Goal: Task Accomplishment & Management: Manage account settings

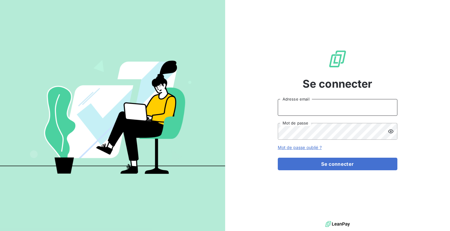
click at [308, 107] on input "Adresse email" at bounding box center [338, 107] width 120 height 17
type input "admin@demo"
click at [278, 158] on button "Se connecter" at bounding box center [338, 164] width 120 height 13
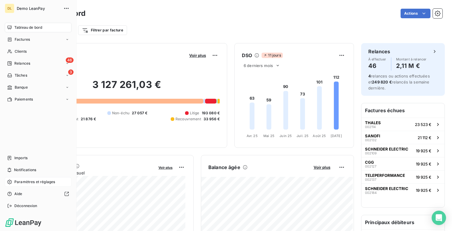
click at [36, 180] on span "Paramètres et réglages" at bounding box center [34, 181] width 41 height 5
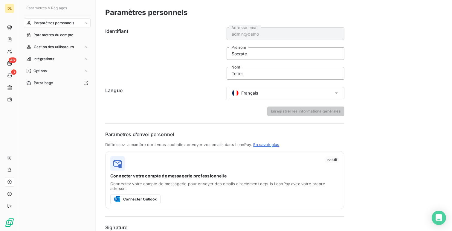
click at [250, 88] on div "Français" at bounding box center [286, 93] width 118 height 13
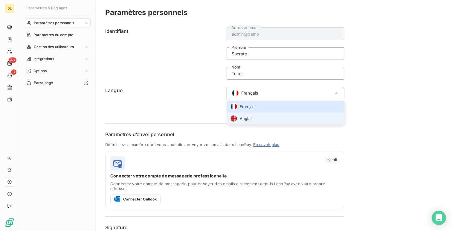
click at [247, 116] on span "Anglais" at bounding box center [247, 119] width 14 height 6
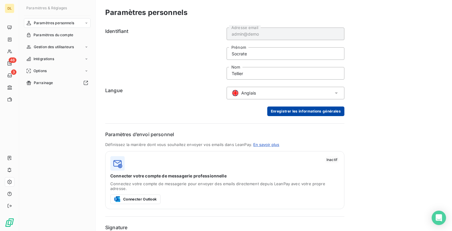
click at [303, 107] on button "Enregistrer les informations générales" at bounding box center [305, 111] width 77 height 10
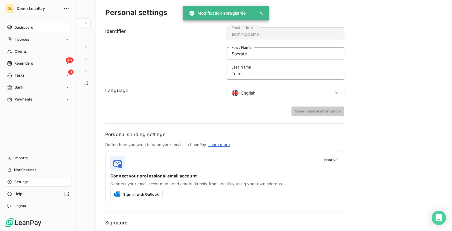
click at [12, 25] on div "Dashboard" at bounding box center [38, 28] width 67 height 10
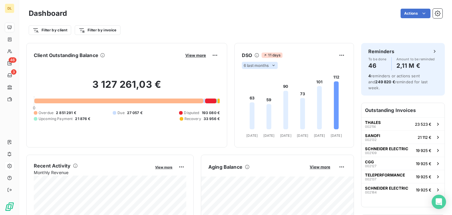
click at [257, 63] on span "6 last months" at bounding box center [256, 65] width 25 height 5
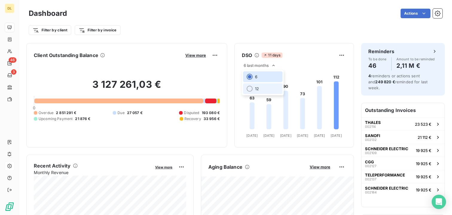
click at [261, 92] on li "12" at bounding box center [262, 88] width 39 height 11
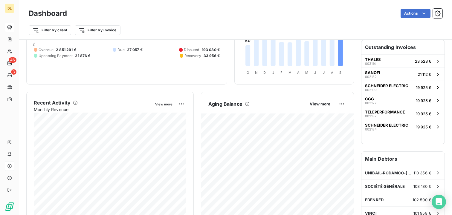
scroll to position [64, 0]
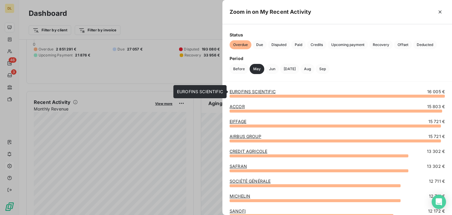
click at [257, 92] on link "EUROFINS SCIENTIFIC" at bounding box center [253, 91] width 46 height 5
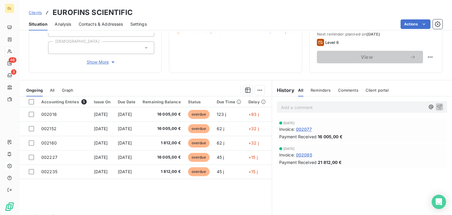
scroll to position [85, 0]
click at [339, 91] on span "Comments" at bounding box center [348, 90] width 20 height 5
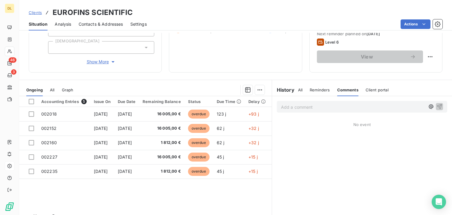
click at [299, 106] on p "Add a comment ﻿" at bounding box center [353, 106] width 144 height 7
click at [295, 111] on div "@" at bounding box center [362, 106] width 170 height 11
click at [299, 107] on p "@" at bounding box center [353, 106] width 144 height 7
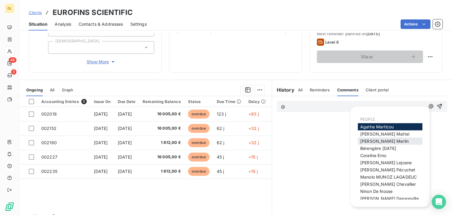
click at [375, 140] on span "Antoine Merlin" at bounding box center [384, 141] width 48 height 5
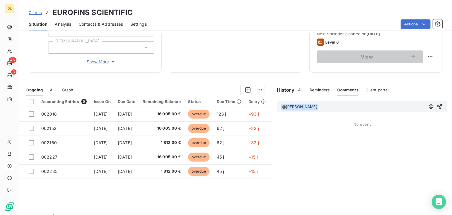
click at [324, 112] on div "﻿ @ Antoine Merlin ﻿ ﻿" at bounding box center [362, 106] width 180 height 21
click at [331, 107] on p "﻿ @ Antoine Merlin ﻿ ﻿" at bounding box center [353, 106] width 144 height 7
click at [216, 92] on div at bounding box center [172, 90] width 184 height 10
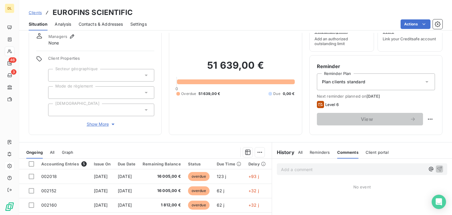
scroll to position [0, 0]
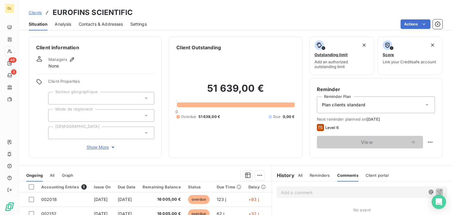
click at [63, 25] on span "Analysis" at bounding box center [63, 24] width 16 height 6
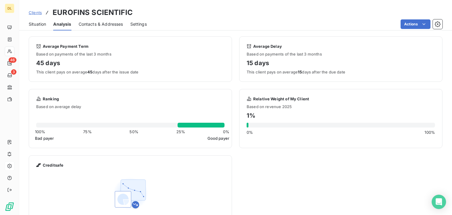
click at [90, 25] on span "Contacts & Addresses" at bounding box center [101, 24] width 45 height 6
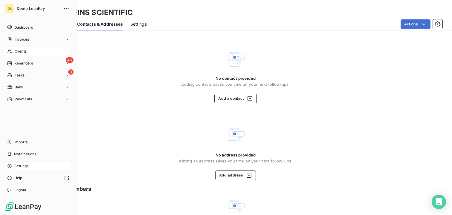
click at [14, 27] on span "Dashboard" at bounding box center [23, 27] width 19 height 5
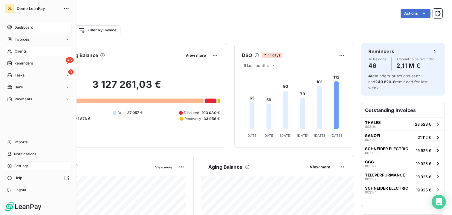
click at [14, 51] on div "Clients" at bounding box center [38, 52] width 67 height 10
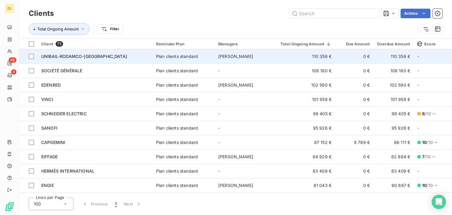
click at [99, 56] on span "UNIBAIL-RODAMCO-WESTFIELD" at bounding box center [84, 56] width 86 height 5
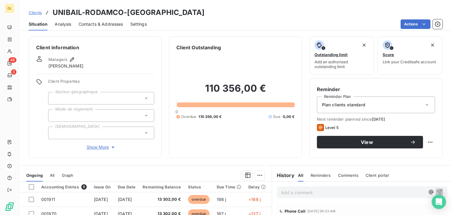
click at [72, 25] on div "Situation Analysis Contacts & Addresses Settings Actions" at bounding box center [235, 24] width 433 height 13
click at [64, 25] on span "Analysis" at bounding box center [63, 24] width 16 height 6
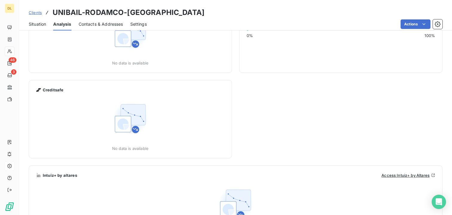
scroll to position [132, 0]
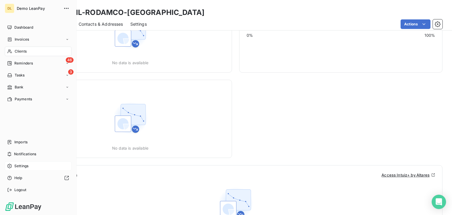
click at [29, 167] on div "Settings" at bounding box center [38, 166] width 67 height 10
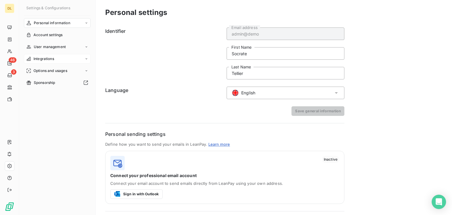
click at [45, 57] on span "Integrations" at bounding box center [43, 58] width 21 height 5
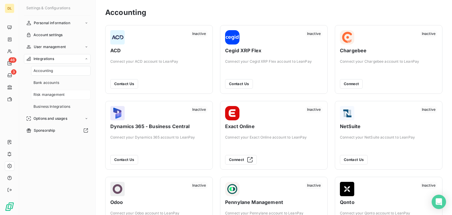
click at [52, 95] on span "Risk management" at bounding box center [48, 94] width 31 height 5
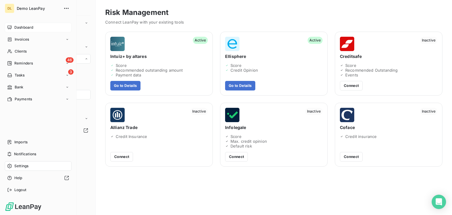
click at [14, 30] on span "Dashboard" at bounding box center [23, 27] width 19 height 5
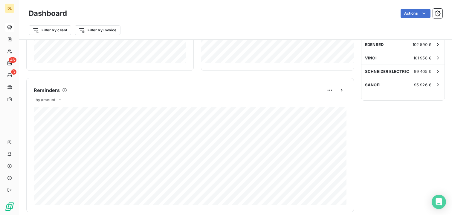
scroll to position [220, 0]
click at [43, 98] on span "by amount" at bounding box center [46, 98] width 20 height 5
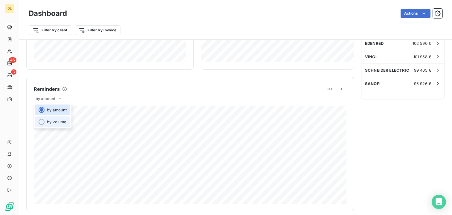
click at [59, 125] on li "by volume" at bounding box center [52, 122] width 35 height 11
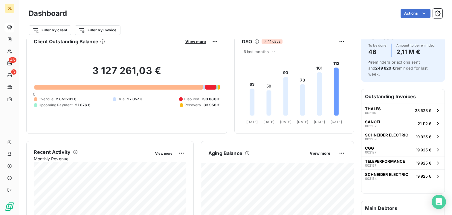
scroll to position [0, 0]
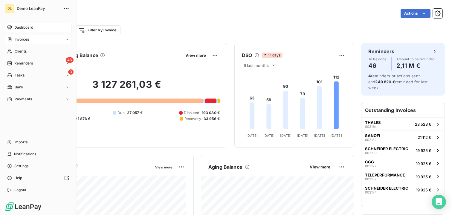
click at [27, 38] on span "Invoices" at bounding box center [22, 39] width 14 height 5
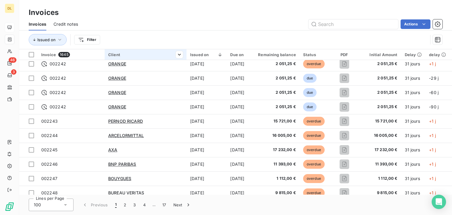
scroll to position [33, 0]
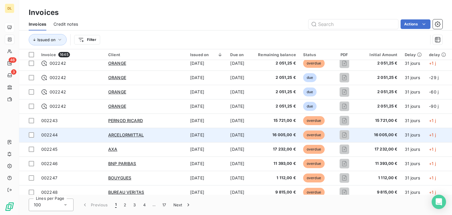
click at [173, 132] on div "ARCELORMITTAL" at bounding box center [145, 135] width 75 height 6
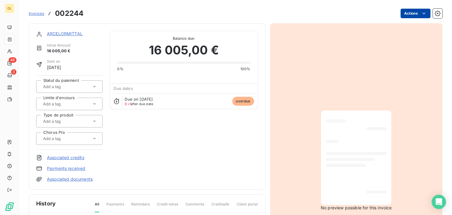
click at [416, 14] on html "DL 46 3 Invoices 002244 Actions ARCELORMITTAL Initial Amount 16 005,00 € Sent o…" at bounding box center [226, 107] width 452 height 215
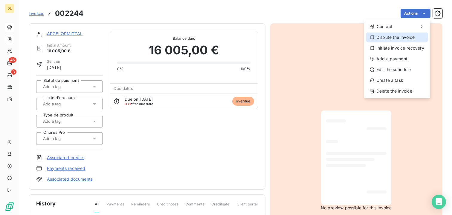
click at [411, 38] on div "Dispute the invoice" at bounding box center [397, 38] width 62 height 10
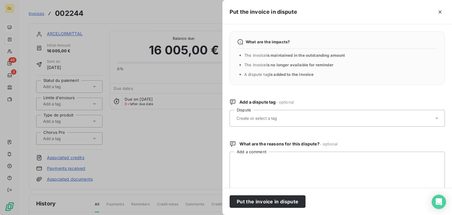
click at [255, 118] on input "text" at bounding box center [271, 118] width 71 height 5
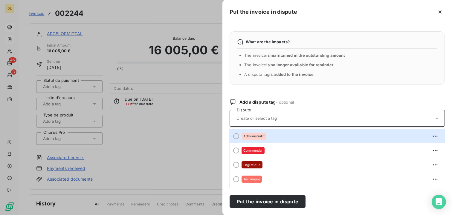
click at [200, 108] on div at bounding box center [226, 107] width 452 height 215
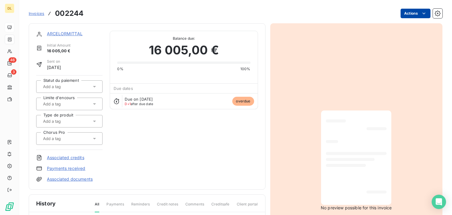
click at [411, 11] on html "DL 46 3 Invoices 002244 Actions ARCELORMITTAL Initial Amount 16 005,00 € Sent o…" at bounding box center [226, 107] width 452 height 215
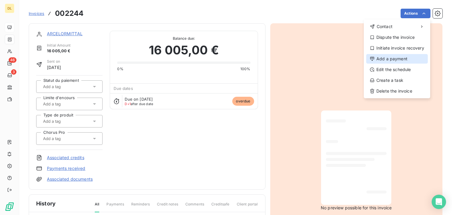
click at [395, 61] on div "Add a payment" at bounding box center [397, 59] width 62 height 10
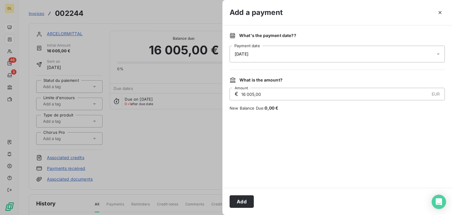
click at [248, 55] on span "15/09/2025" at bounding box center [242, 54] width 14 height 5
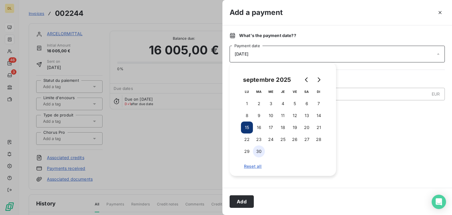
click at [259, 153] on button "30" at bounding box center [259, 152] width 12 height 12
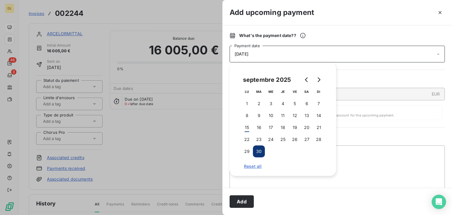
click at [337, 19] on div "Add upcoming payment" at bounding box center [337, 12] width 230 height 25
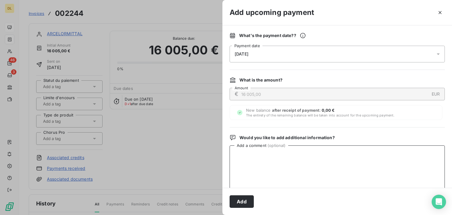
click at [253, 163] on textarea "Add a comment ( optional )" at bounding box center [337, 177] width 215 height 62
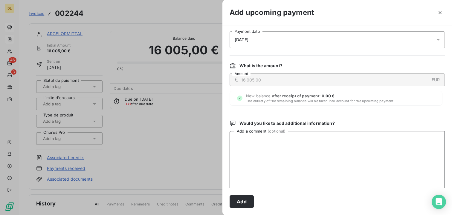
scroll to position [15, 0]
click at [242, 199] on button "Add" at bounding box center [242, 201] width 24 height 13
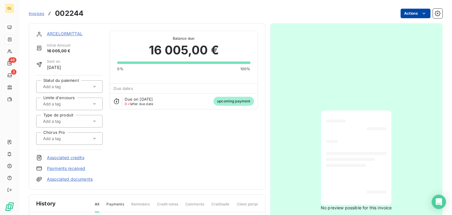
click at [413, 13] on html "DL 46 3 Invoices 002244 Actions ARCELORMITTAL Initial Amount 16 005,00 € Sent o…" at bounding box center [226, 107] width 452 height 215
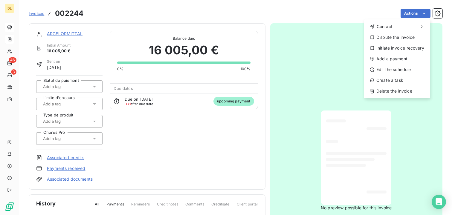
click at [11, 39] on html "DL 46 3 Invoices 002244 Actions Contact Dispute the invoice Initiate invoice re…" at bounding box center [226, 107] width 452 height 215
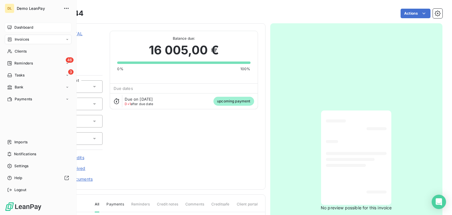
click at [15, 39] on span "Invoices" at bounding box center [22, 39] width 14 height 5
click at [8, 38] on icon at bounding box center [9, 39] width 5 height 5
click at [26, 23] on div "Dashboard" at bounding box center [38, 28] width 67 height 10
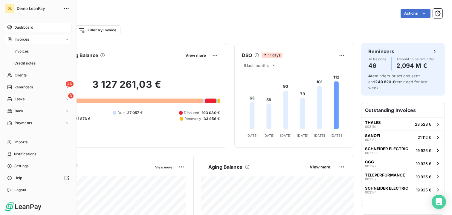
click at [22, 38] on span "Invoices" at bounding box center [22, 39] width 14 height 5
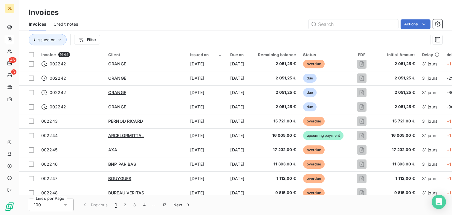
scroll to position [34, 0]
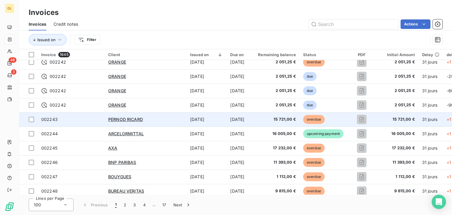
click at [160, 117] on div "PERNOD RICARD" at bounding box center [145, 120] width 75 height 6
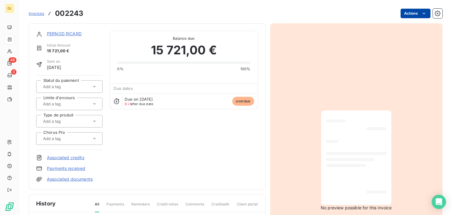
click at [418, 13] on html "DL 46 3 Invoices 002243 Actions PERNOD RICARD Initial Amount 15 721,00 € Sent o…" at bounding box center [226, 107] width 452 height 215
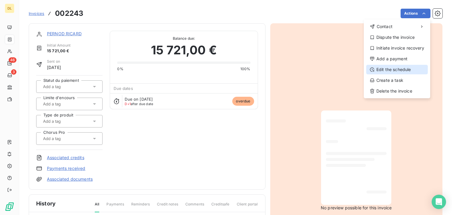
click at [390, 73] on div "Edit the schedule" at bounding box center [397, 70] width 62 height 10
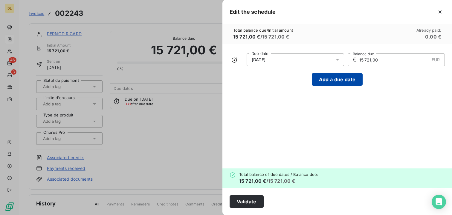
click at [336, 82] on button "Add a due date" at bounding box center [337, 79] width 51 height 13
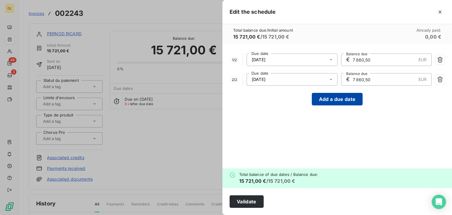
click at [334, 102] on button "Add a due date" at bounding box center [337, 99] width 51 height 13
type input "5 240,33"
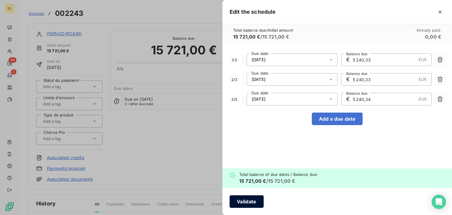
click at [247, 204] on button "Validate" at bounding box center [247, 201] width 34 height 13
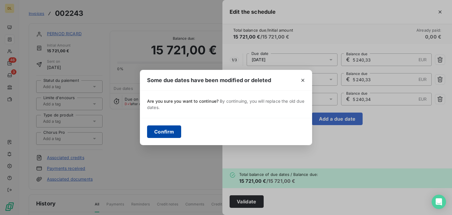
click at [161, 132] on button "Confirm" at bounding box center [164, 132] width 34 height 13
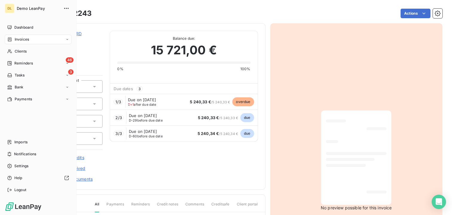
click at [46, 40] on div "Invoices" at bounding box center [38, 40] width 67 height 10
click at [17, 27] on span "Dashboard" at bounding box center [23, 27] width 19 height 5
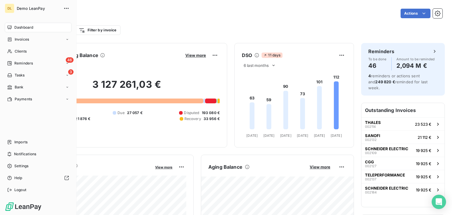
click at [20, 39] on span "Invoices" at bounding box center [22, 39] width 14 height 5
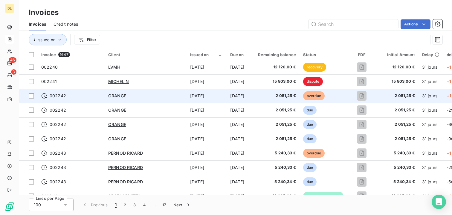
click at [187, 99] on td "Aug 15, 2025" at bounding box center [207, 96] width 40 height 14
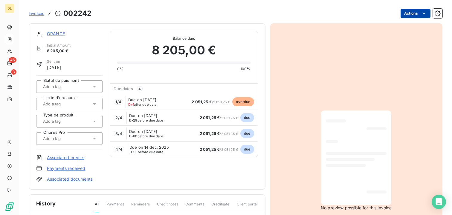
click at [409, 10] on html "DL 46 3 Invoices 002242 Actions ORANGE Initial Amount 8 205,00 € Sent on Aug 15…" at bounding box center [226, 107] width 452 height 215
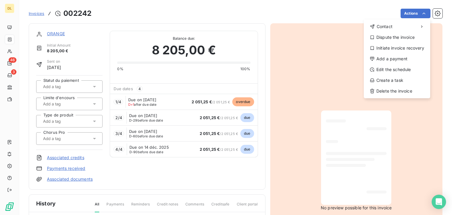
click at [87, 56] on html "DL 46 3 Invoices 002242 Actions Contact Dispute the invoice Initiate invoice re…" at bounding box center [226, 107] width 452 height 215
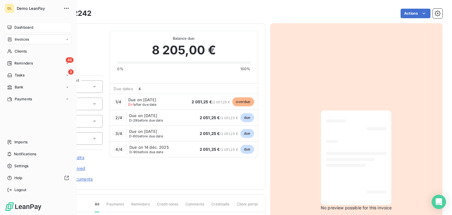
click at [34, 29] on div "Dashboard" at bounding box center [38, 28] width 67 height 10
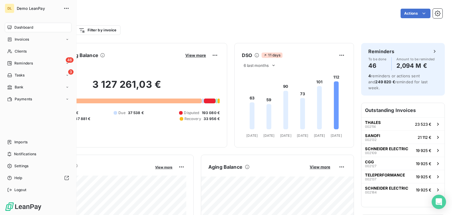
click at [18, 39] on span "Invoices" at bounding box center [22, 39] width 14 height 5
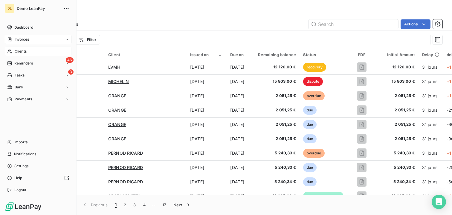
click at [28, 51] on div "Clients" at bounding box center [38, 52] width 67 height 10
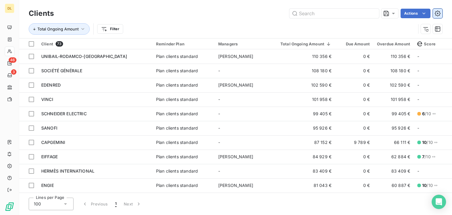
click at [436, 12] on icon "button" at bounding box center [438, 13] width 6 height 6
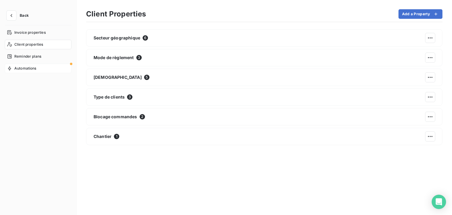
click at [39, 68] on div "Automations" at bounding box center [38, 69] width 67 height 10
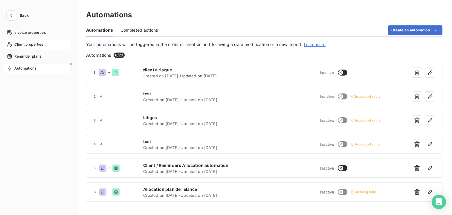
click at [32, 45] on span "Client properties" at bounding box center [28, 44] width 29 height 5
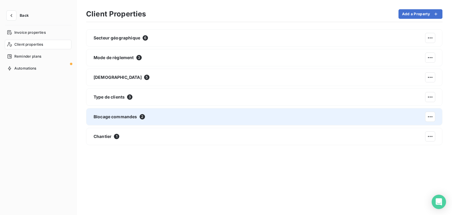
click at [129, 120] on span "Blocage commandes" at bounding box center [116, 117] width 44 height 6
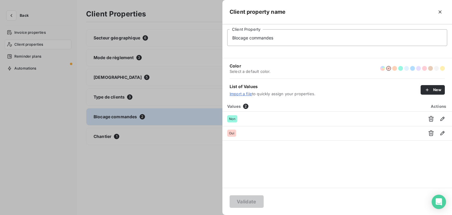
click at [242, 39] on input "Blocage commandes" at bounding box center [337, 37] width 220 height 17
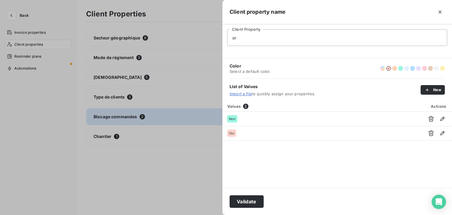
type input "o"
click at [241, 36] on input "blocking new orders blocked" at bounding box center [337, 37] width 220 height 17
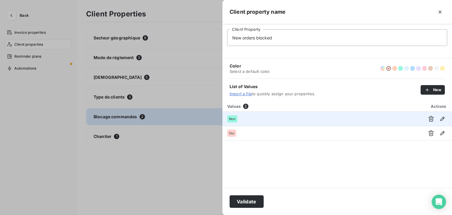
type input "New orders blocked"
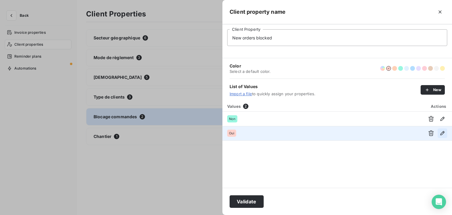
click at [442, 134] on icon "button" at bounding box center [442, 133] width 4 height 4
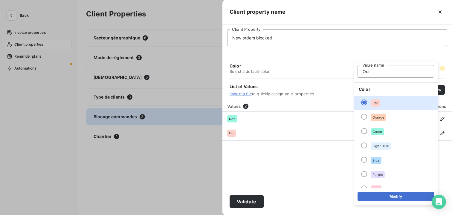
click at [366, 74] on input "Oui" at bounding box center [395, 71] width 77 height 13
type input "Yes"
click at [375, 198] on button "Modify" at bounding box center [395, 197] width 77 height 10
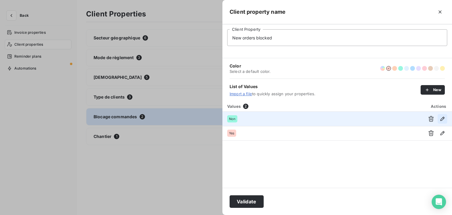
click at [445, 121] on icon "button" at bounding box center [442, 119] width 6 height 6
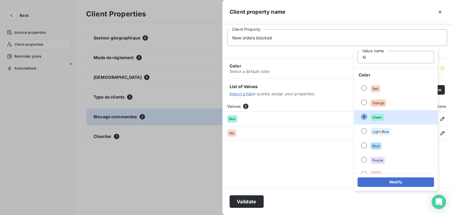
type input "No"
click at [389, 185] on button "Modify" at bounding box center [395, 183] width 77 height 10
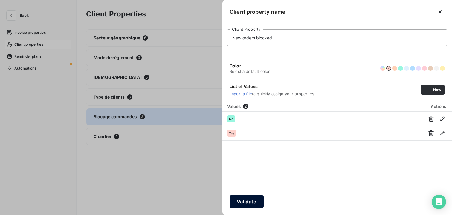
click at [244, 201] on button "Validate" at bounding box center [247, 201] width 34 height 13
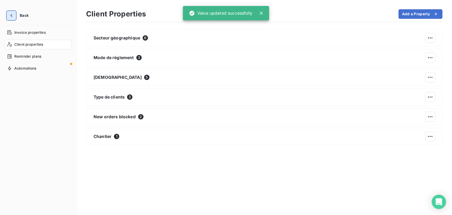
click at [11, 15] on icon "button" at bounding box center [11, 15] width 2 height 3
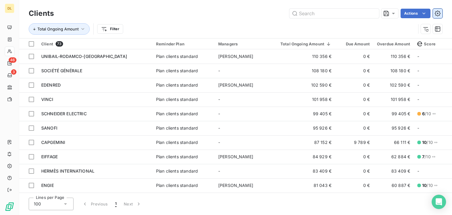
click at [440, 13] on icon "button" at bounding box center [438, 13] width 6 height 6
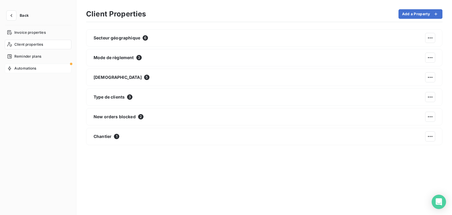
click at [34, 67] on span "Automations" at bounding box center [25, 68] width 22 height 5
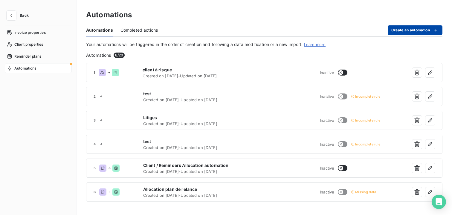
click at [407, 31] on button "Create an automation" at bounding box center [415, 30] width 55 height 10
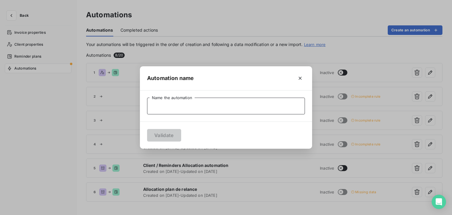
click at [171, 110] on input "Name the automation" at bounding box center [226, 106] width 158 height 17
type input "O"
type input "Blocking new orders"
click at [162, 134] on button "Validate" at bounding box center [164, 135] width 34 height 13
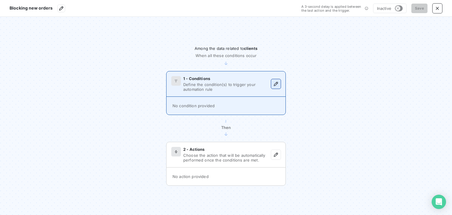
click at [277, 84] on icon "button" at bounding box center [276, 84] width 6 height 6
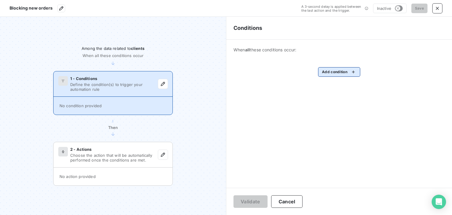
click at [328, 71] on html "Blocking new orders A 3-second delay is applied between the last action and the…" at bounding box center [226, 107] width 452 height 215
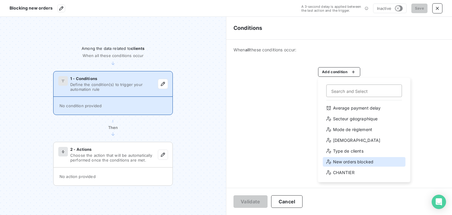
click at [365, 163] on div "New orders blocked" at bounding box center [364, 162] width 83 height 10
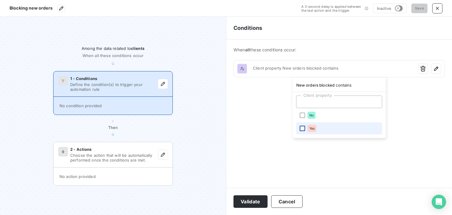
click at [304, 130] on div at bounding box center [302, 128] width 5 height 5
click at [245, 204] on html "Blocking new orders A 3-second delay is applied between the last action and the…" at bounding box center [226, 107] width 452 height 215
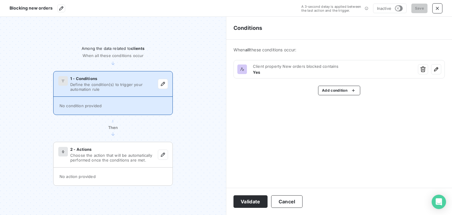
click at [245, 204] on button "Validate" at bounding box center [250, 201] width 34 height 13
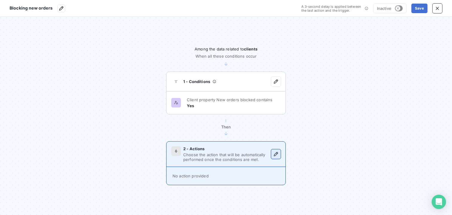
click at [277, 155] on icon "button" at bounding box center [276, 154] width 6 height 6
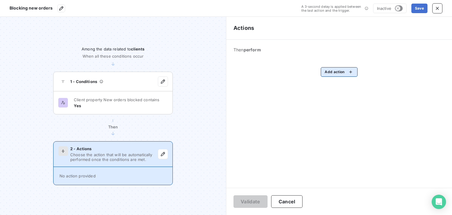
click at [336, 72] on html "Blocking new orders A 3-second delay is applied between the last action and the…" at bounding box center [226, 107] width 452 height 215
click at [438, 4] on html "Blocking new orders A 3-second delay is applied between the last action and the…" at bounding box center [226, 107] width 452 height 215
click at [437, 10] on icon "button" at bounding box center [437, 8] width 6 height 6
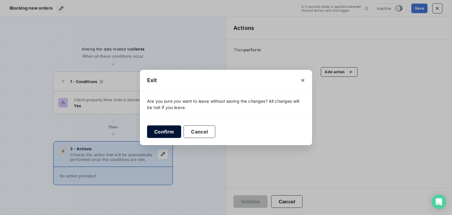
click at [163, 134] on button "Confirm" at bounding box center [164, 132] width 34 height 13
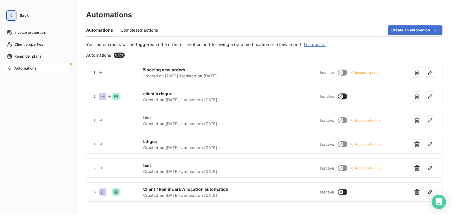
click at [13, 17] on icon "button" at bounding box center [11, 16] width 6 height 6
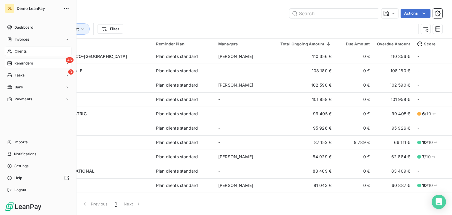
click at [45, 62] on div "46 Reminders" at bounding box center [38, 64] width 67 height 10
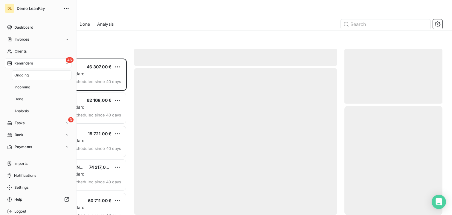
scroll to position [157, 98]
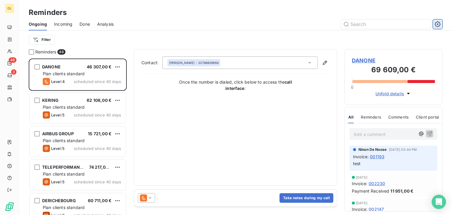
click at [439, 23] on icon "button" at bounding box center [438, 24] width 6 height 6
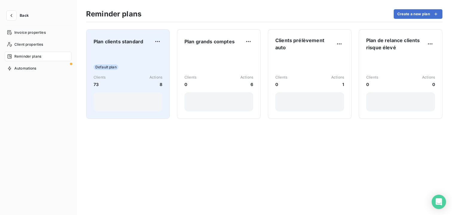
click at [132, 68] on div "Default plan" at bounding box center [128, 67] width 69 height 5
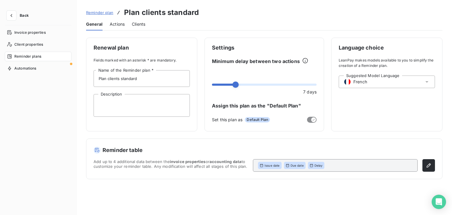
click at [352, 81] on div "French" at bounding box center [355, 81] width 23 height 7
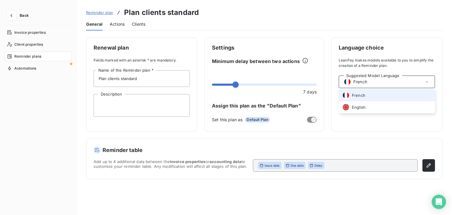
click at [352, 81] on div "French" at bounding box center [355, 81] width 23 height 7
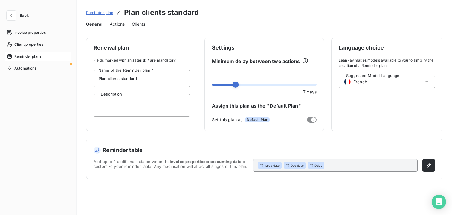
click at [119, 24] on span "Actions" at bounding box center [117, 24] width 15 height 6
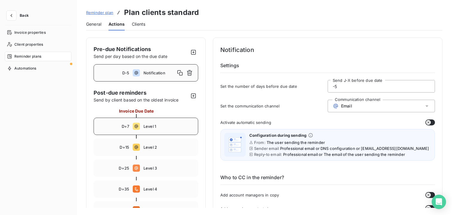
click at [158, 126] on span "Level 1" at bounding box center [168, 126] width 51 height 5
type input "7"
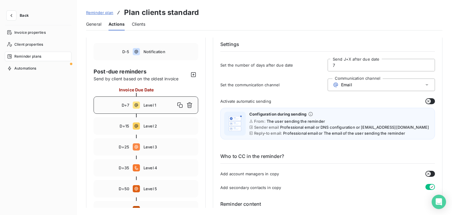
scroll to position [22, 0]
click at [339, 64] on input "7" at bounding box center [381, 65] width 107 height 12
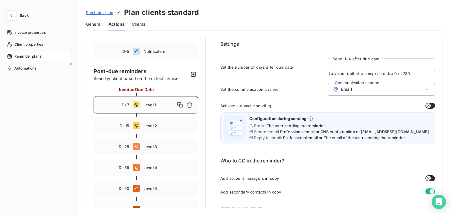
type input "5"
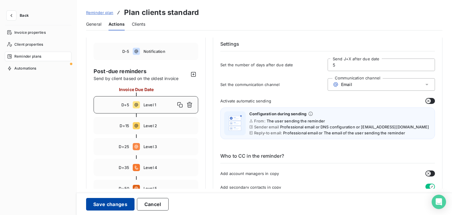
click at [109, 205] on button "Save changes" at bounding box center [110, 204] width 48 height 13
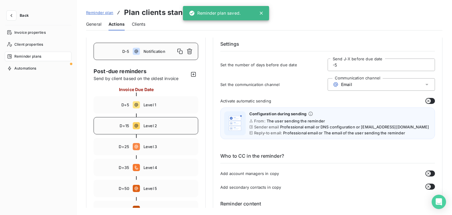
click at [158, 125] on span "Level 2" at bounding box center [168, 125] width 51 height 5
type input "15"
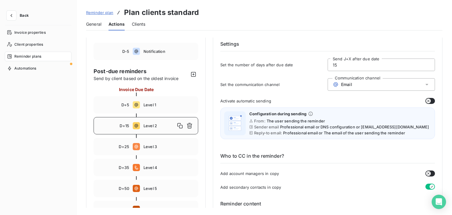
click at [344, 84] on span "Email" at bounding box center [346, 84] width 11 height 5
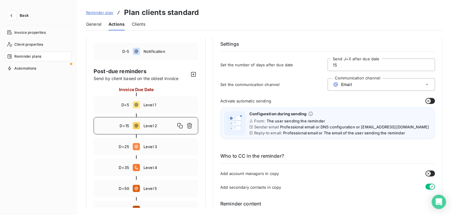
click at [429, 99] on button "button" at bounding box center [430, 101] width 10 height 6
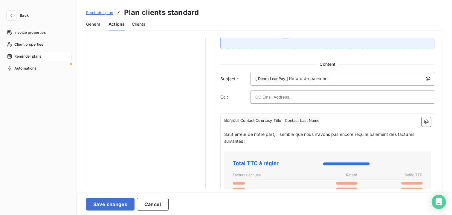
scroll to position [366, 0]
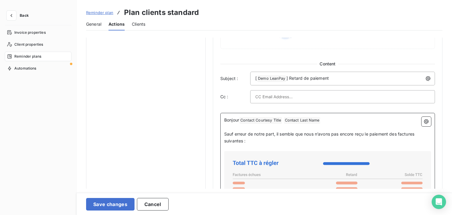
click at [249, 137] on p "Sauf erreur de notre part, il semble que nous n’avons pas encore reçu le paieme…" at bounding box center [327, 138] width 207 height 14
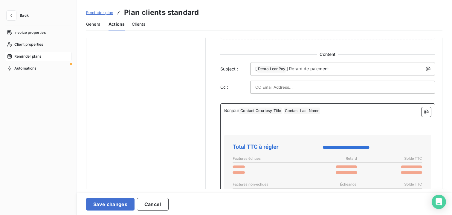
scroll to position [356, 0]
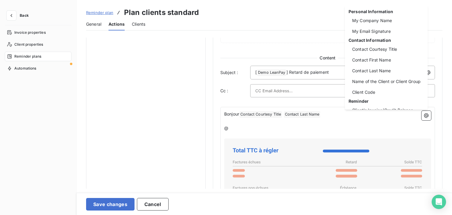
click at [246, 126] on html "Back Invoice properties Client properties Reminder plans Automations Reminder p…" at bounding box center [226, 107] width 452 height 215
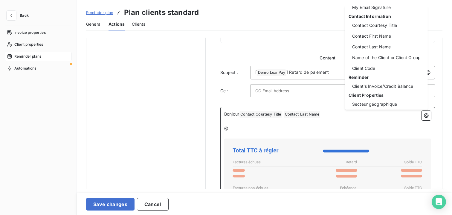
scroll to position [19, 0]
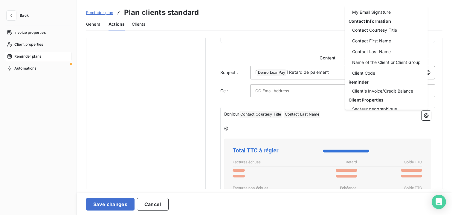
click at [291, 128] on html "Back Invoice properties Client properties Reminder plans Automations Reminder p…" at bounding box center [226, 107] width 452 height 215
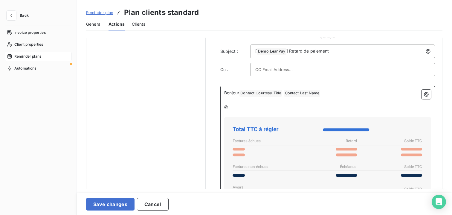
scroll to position [401, 0]
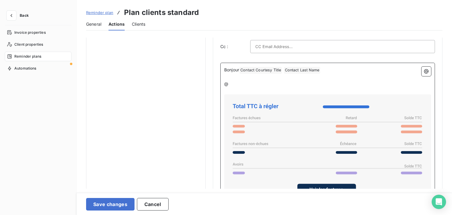
click at [307, 137] on icon at bounding box center [328, 149] width 202 height 105
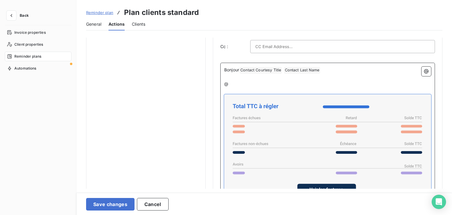
scroll to position [422, 0]
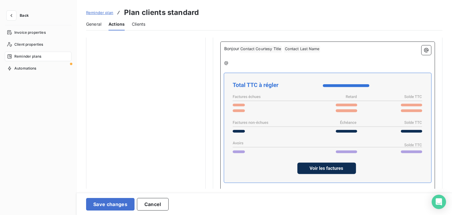
click at [294, 132] on icon at bounding box center [328, 128] width 202 height 105
click at [13, 15] on icon "button" at bounding box center [11, 16] width 6 height 6
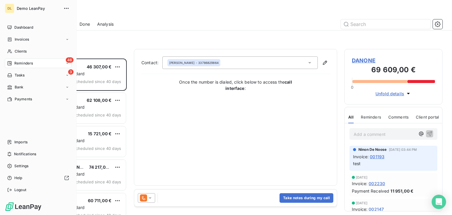
scroll to position [157, 98]
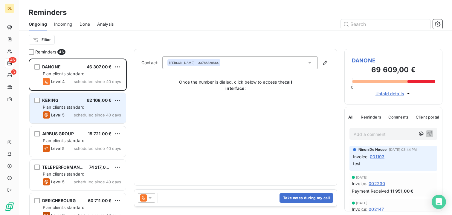
click at [69, 107] on span "Plan clients standard" at bounding box center [64, 107] width 42 height 5
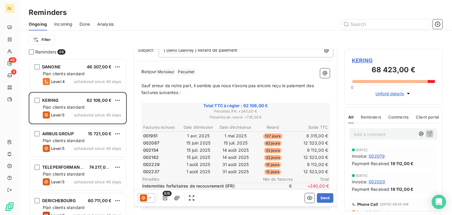
scroll to position [66, 0]
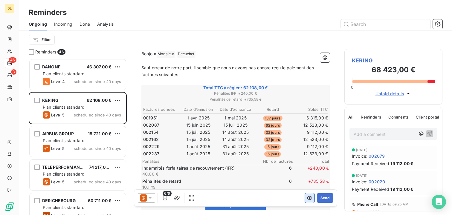
click at [310, 198] on icon "button" at bounding box center [310, 198] width 6 height 6
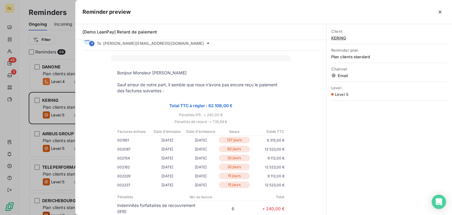
scroll to position [0, 0]
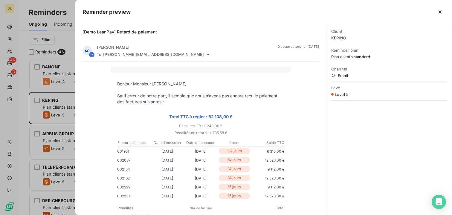
click at [48, 86] on div at bounding box center [226, 107] width 452 height 215
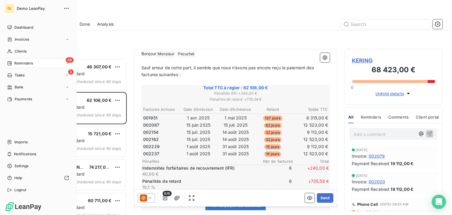
click at [16, 67] on div "46 Reminders" at bounding box center [38, 64] width 67 height 10
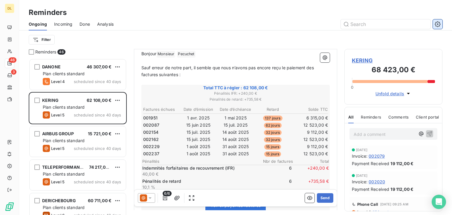
click at [438, 23] on icon "button" at bounding box center [438, 24] width 6 height 6
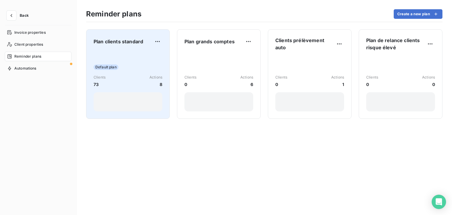
click at [155, 60] on div "Default plan Clients 73 Actions 8" at bounding box center [128, 81] width 69 height 60
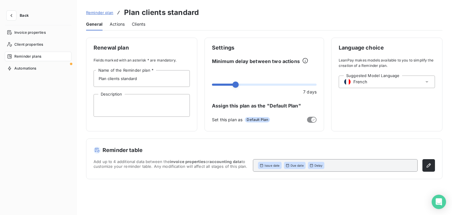
click at [114, 21] on span "Actions" at bounding box center [117, 24] width 15 height 6
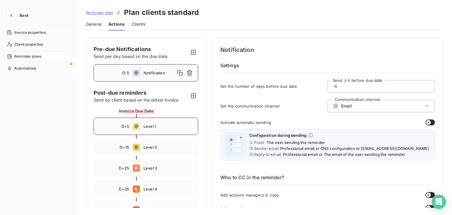
click at [183, 127] on span "Level 1" at bounding box center [168, 126] width 51 height 5
type input "5"
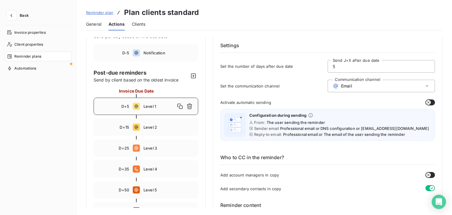
scroll to position [21, 0]
click at [11, 15] on icon "button" at bounding box center [11, 15] width 2 height 3
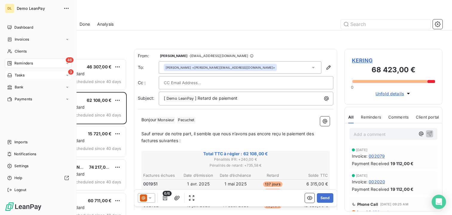
scroll to position [157, 98]
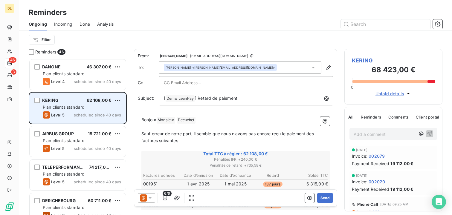
click at [74, 106] on span "Plan clients standard" at bounding box center [64, 107] width 42 height 5
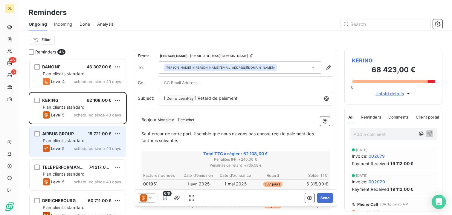
click at [76, 147] on span "scheduled since 40 days" at bounding box center [97, 148] width 47 height 5
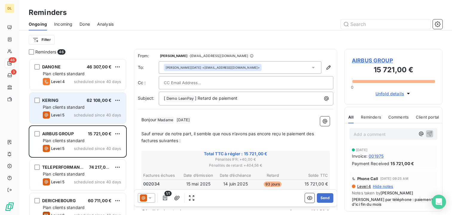
click at [68, 109] on span "Plan clients standard" at bounding box center [64, 107] width 42 height 5
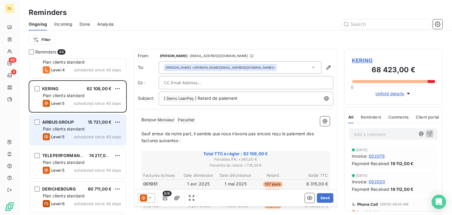
scroll to position [13, 0]
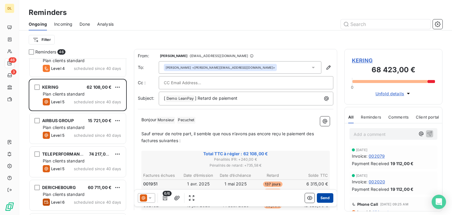
click at [322, 198] on button "Send" at bounding box center [325, 198] width 16 height 10
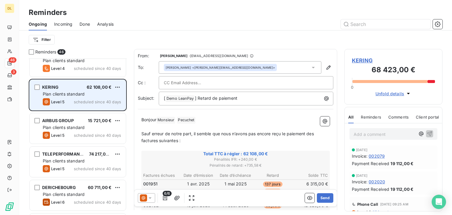
scroll to position [0, 0]
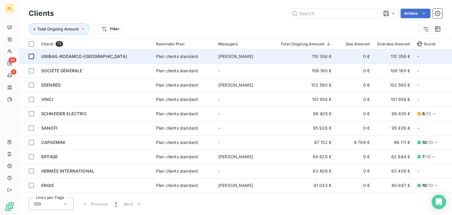
click at [32, 57] on div at bounding box center [31, 56] width 5 height 5
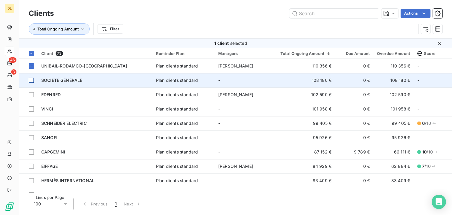
click at [30, 82] on div at bounding box center [31, 80] width 5 height 5
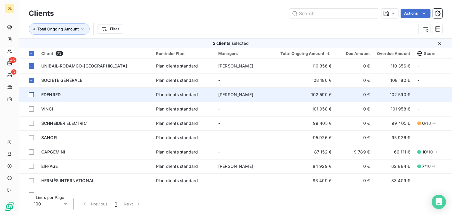
click at [30, 94] on div at bounding box center [31, 94] width 5 height 5
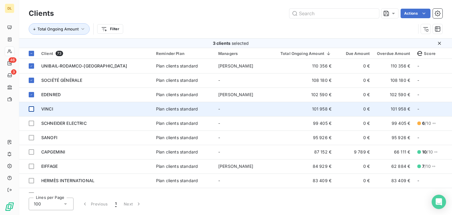
click at [32, 109] on div at bounding box center [31, 108] width 5 height 5
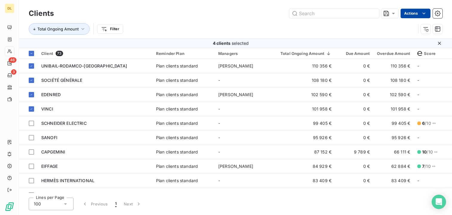
click at [410, 14] on html "DL 46 3 Clients Actions Total Ongoing Amount Filter 4 clients selected Client 7…" at bounding box center [226, 107] width 452 height 215
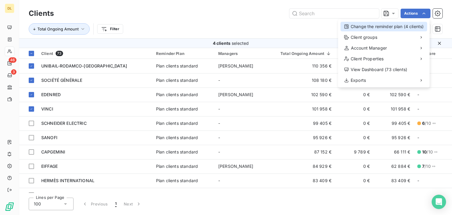
click at [383, 29] on div "Change the reminder plan (4 clients)" at bounding box center [383, 27] width 87 height 10
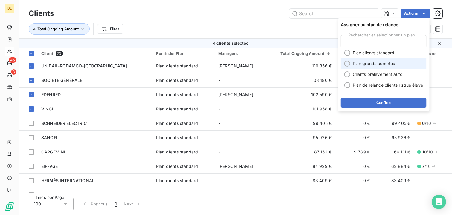
click at [368, 65] on span "Plan grands comptes" at bounding box center [374, 64] width 42 height 6
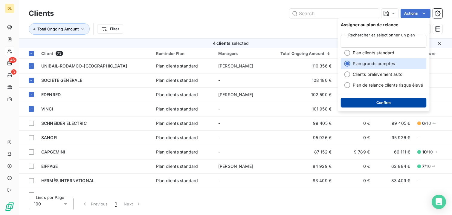
click at [362, 102] on button "Confirm" at bounding box center [384, 103] width 86 height 10
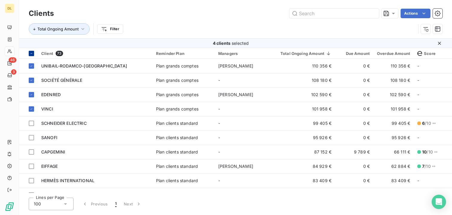
click at [33, 55] on icon at bounding box center [32, 54] width 4 height 4
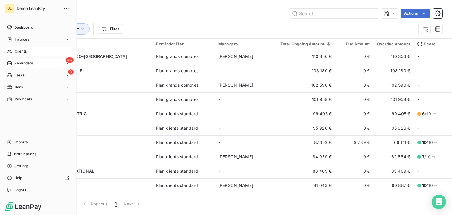
click at [29, 64] on span "Reminders" at bounding box center [23, 63] width 19 height 5
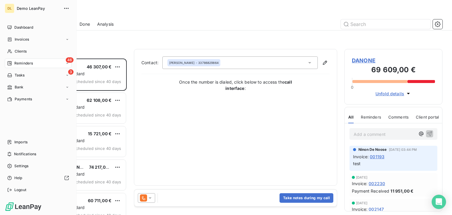
scroll to position [157, 98]
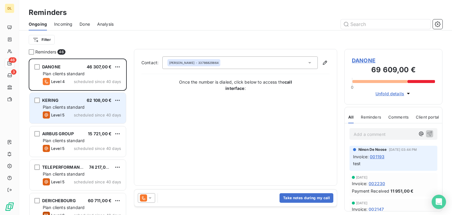
click at [83, 114] on span "scheduled since 40 days" at bounding box center [97, 115] width 47 height 5
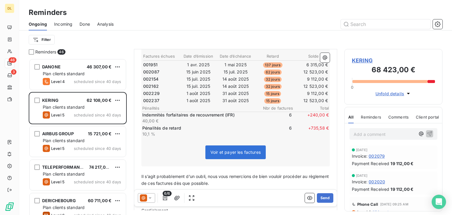
scroll to position [158, 0]
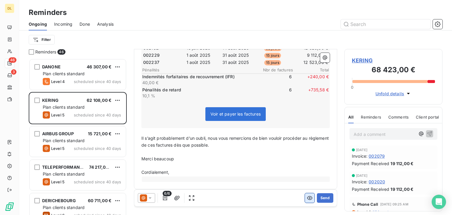
click at [305, 196] on button "button" at bounding box center [310, 198] width 10 height 10
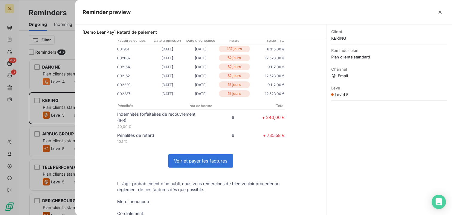
scroll to position [104, 0]
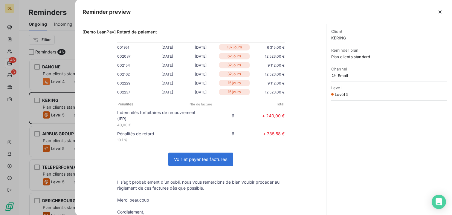
click at [194, 157] on link "Voir et payer les factures" at bounding box center [201, 159] width 64 height 13
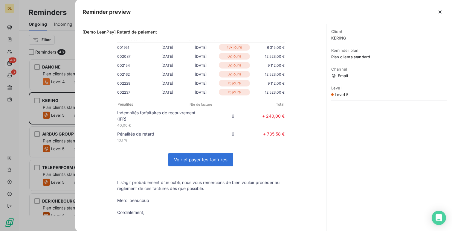
scroll to position [172, 98]
click at [36, 95] on div at bounding box center [226, 115] width 452 height 231
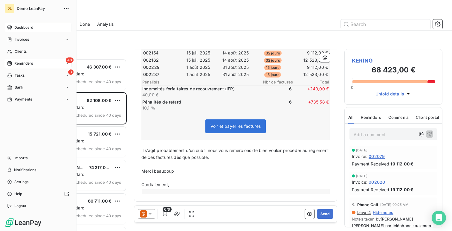
click at [15, 26] on span "Dashboard" at bounding box center [23, 27] width 19 height 5
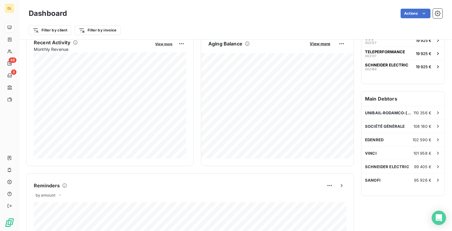
scroll to position [121, 0]
